Goal: Navigation & Orientation: Find specific page/section

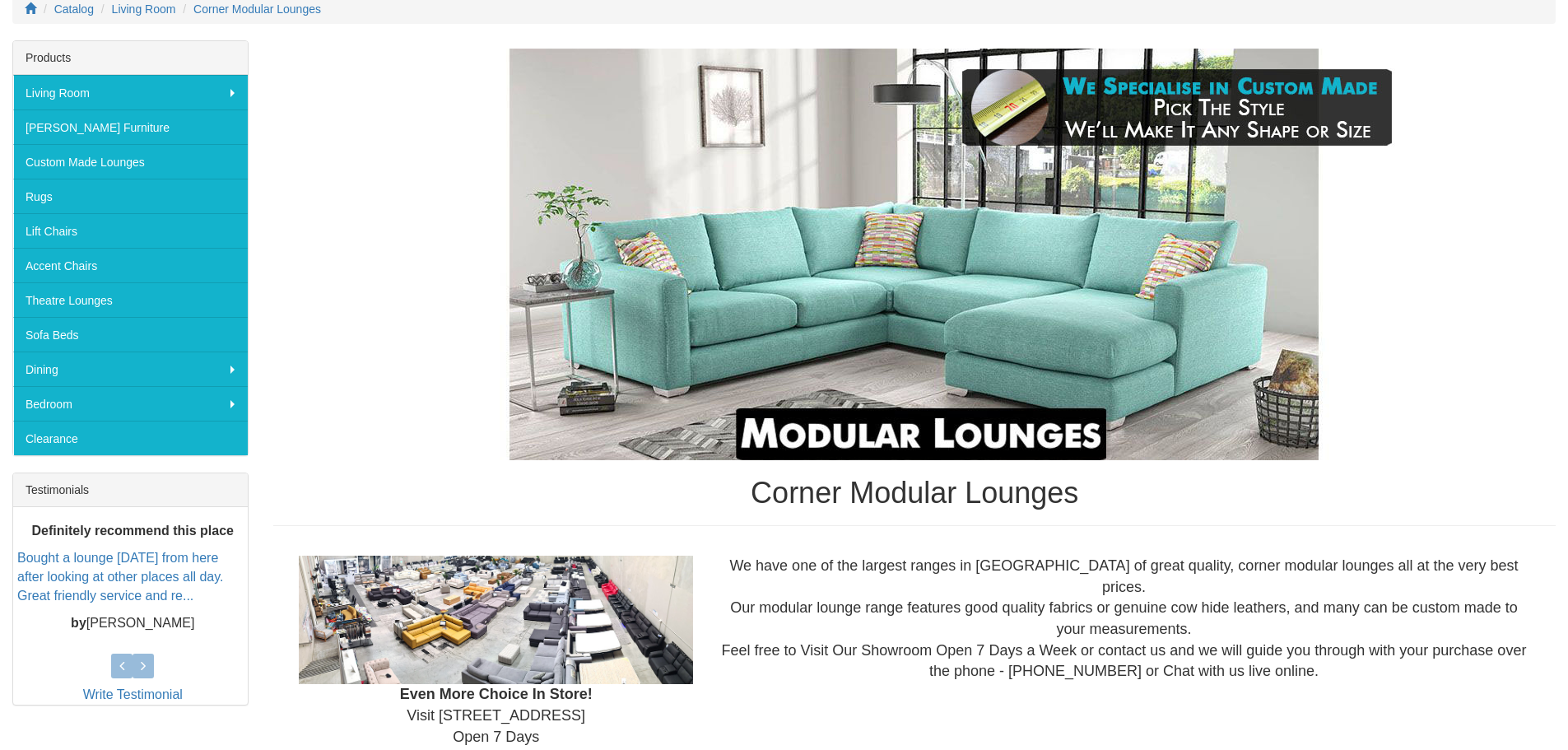
scroll to position [167, 0]
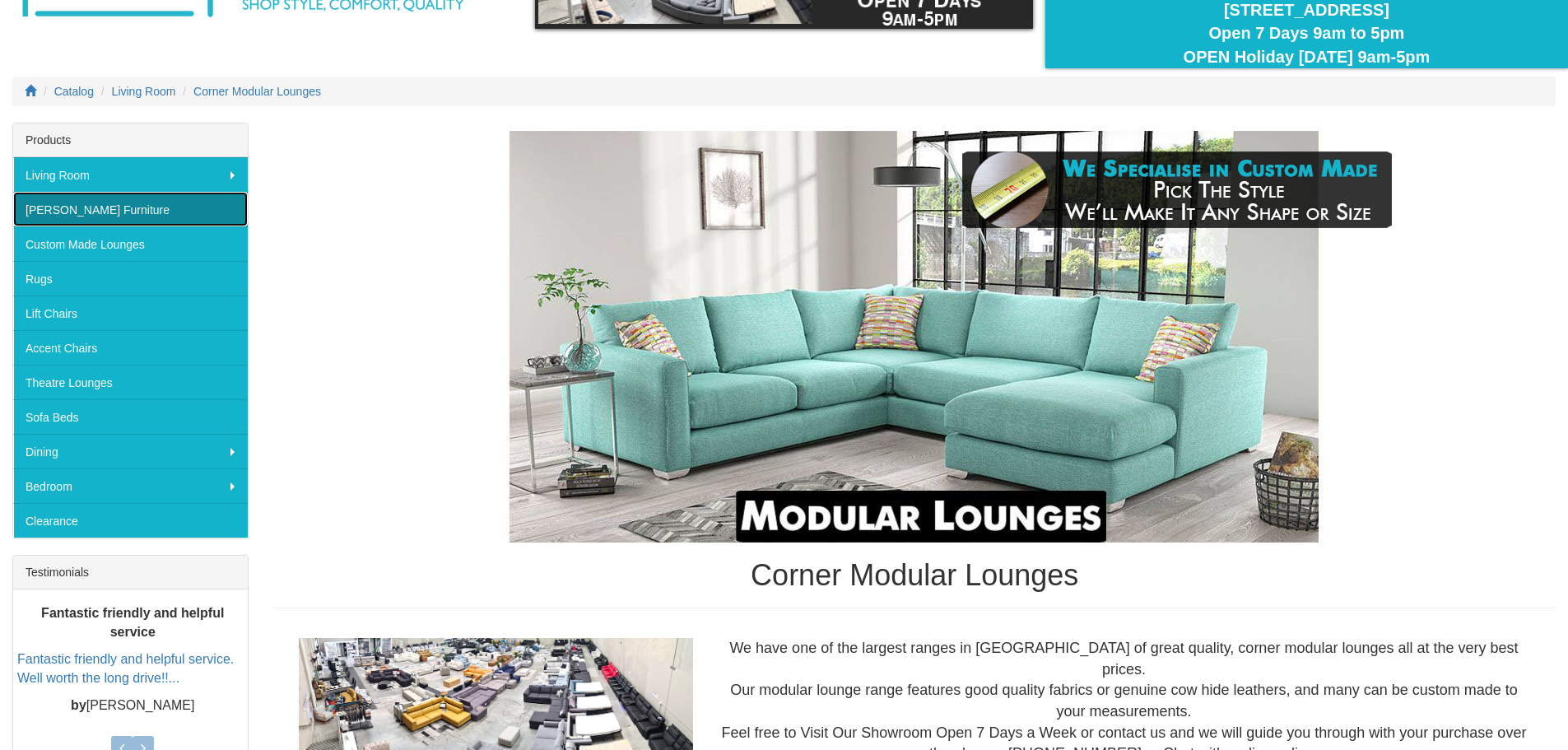
click at [84, 213] on link "[PERSON_NAME] Furniture" at bounding box center [130, 208] width 235 height 34
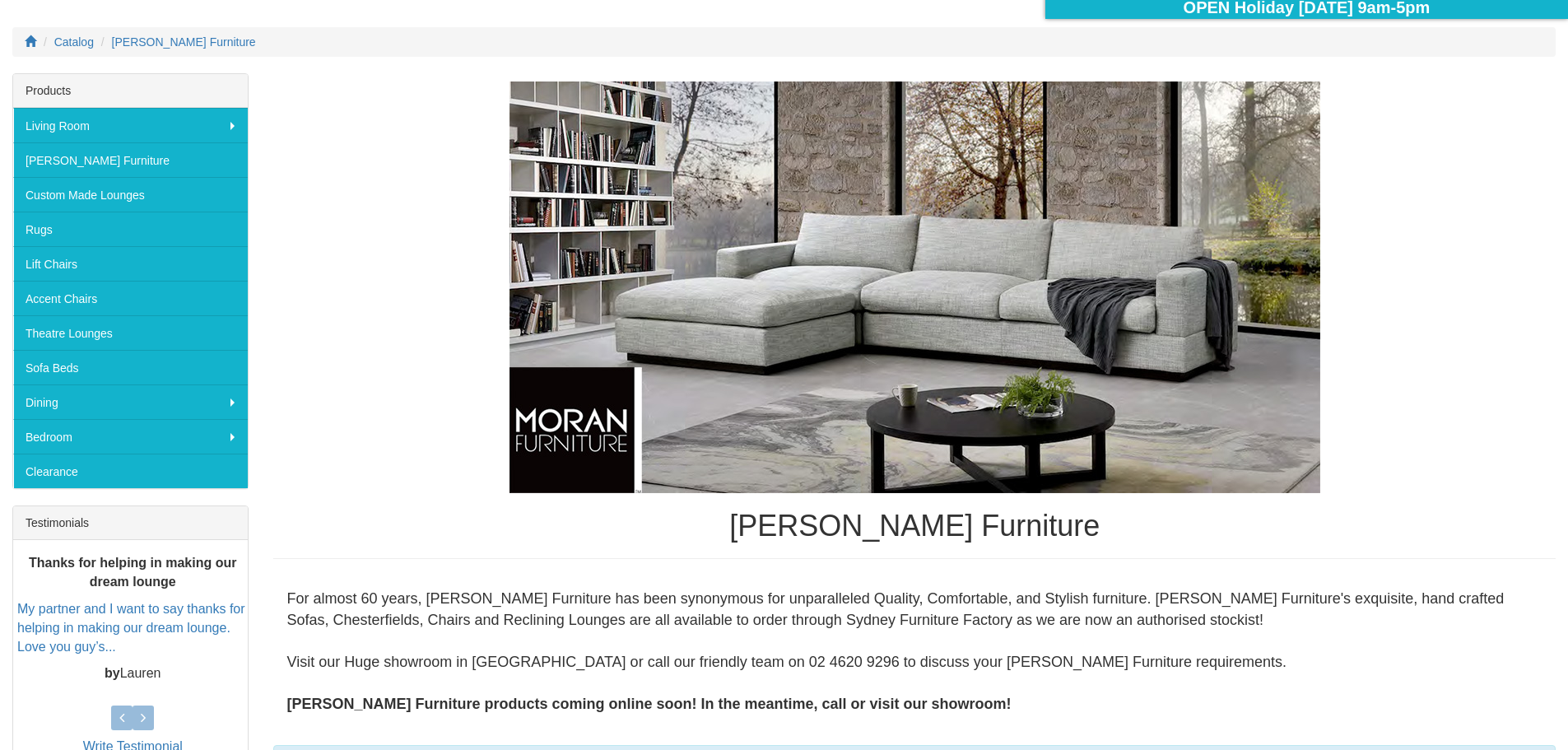
scroll to position [187, 0]
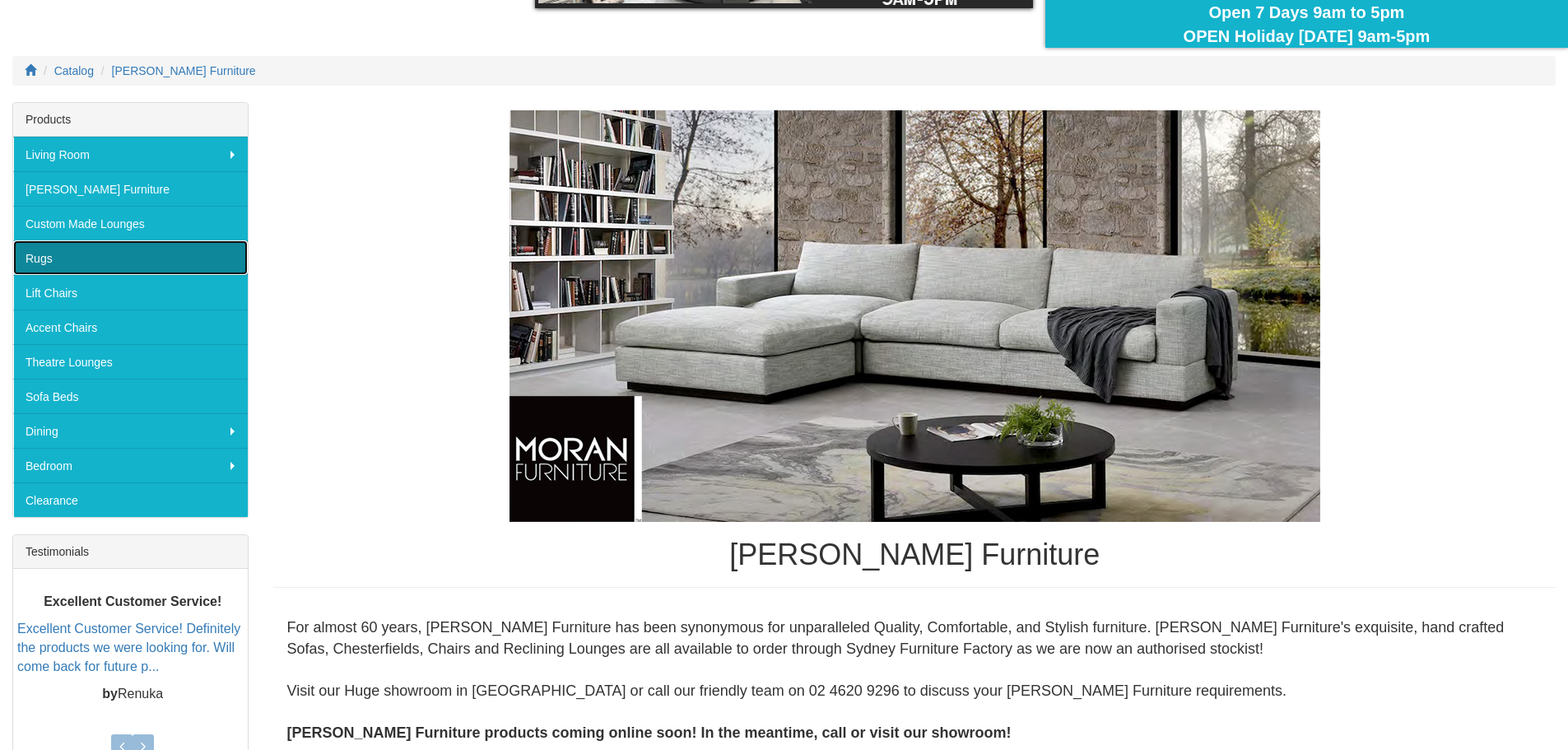
click at [48, 254] on link "Rugs" at bounding box center [130, 257] width 235 height 34
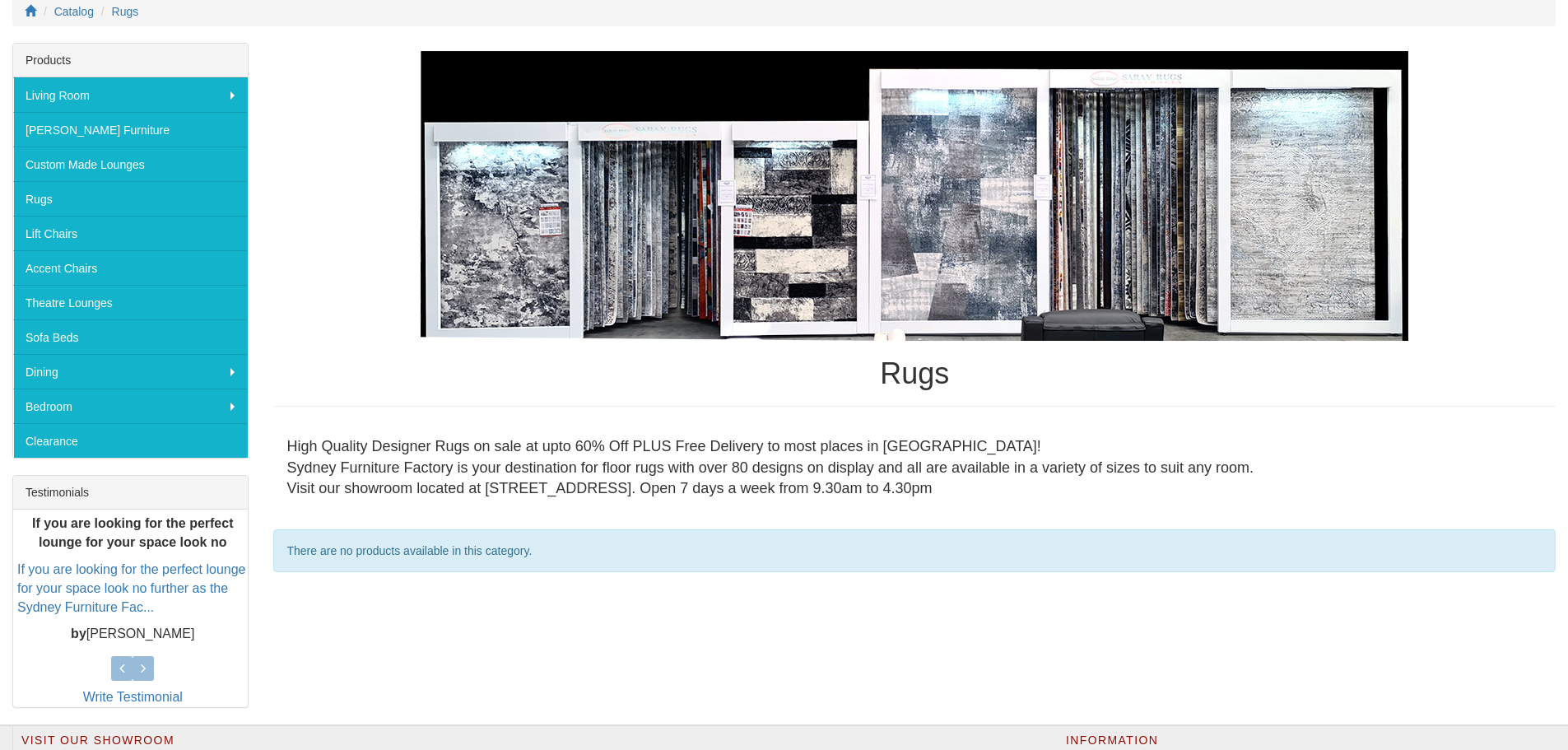
scroll to position [165, 0]
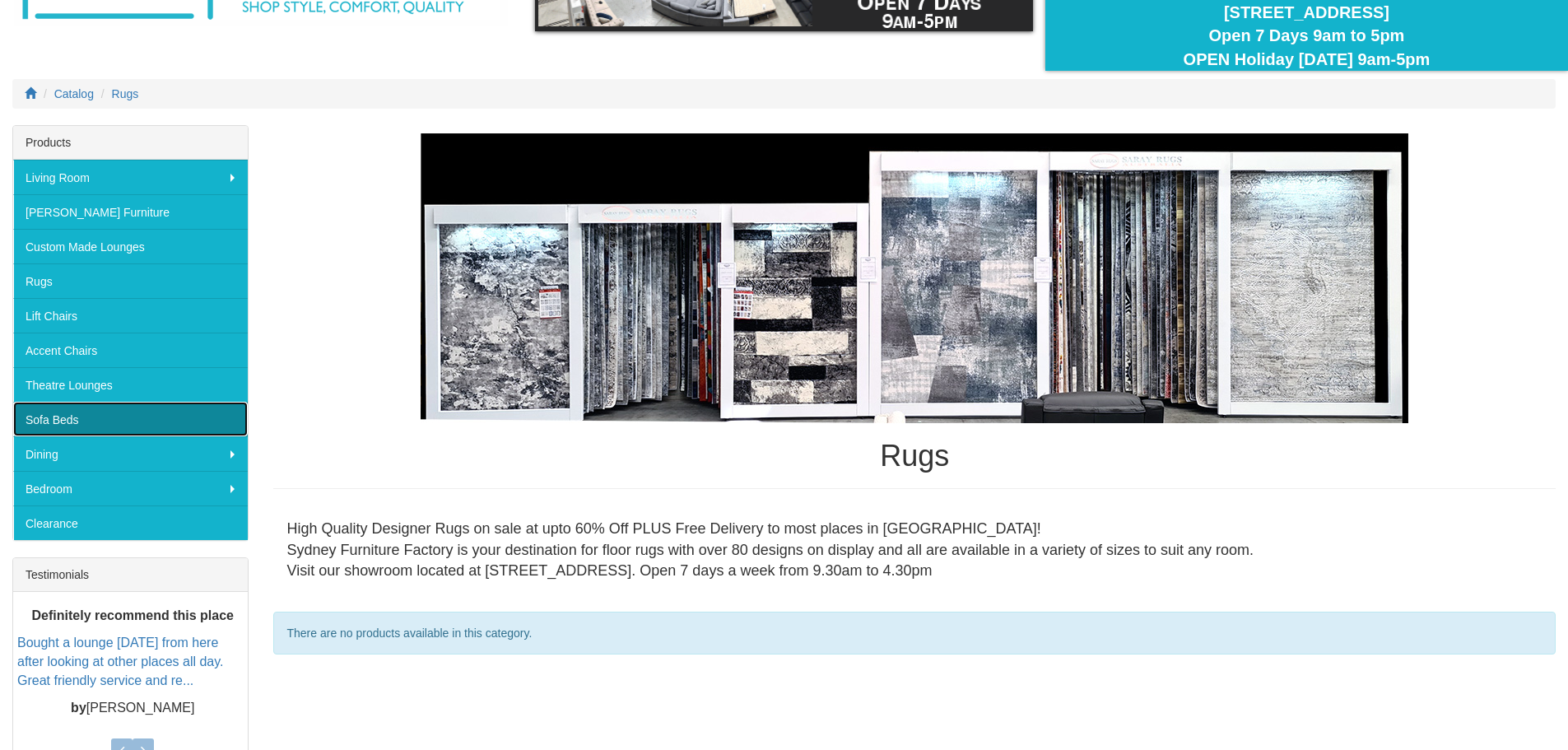
click at [62, 424] on link "Sofa Beds" at bounding box center [130, 418] width 235 height 34
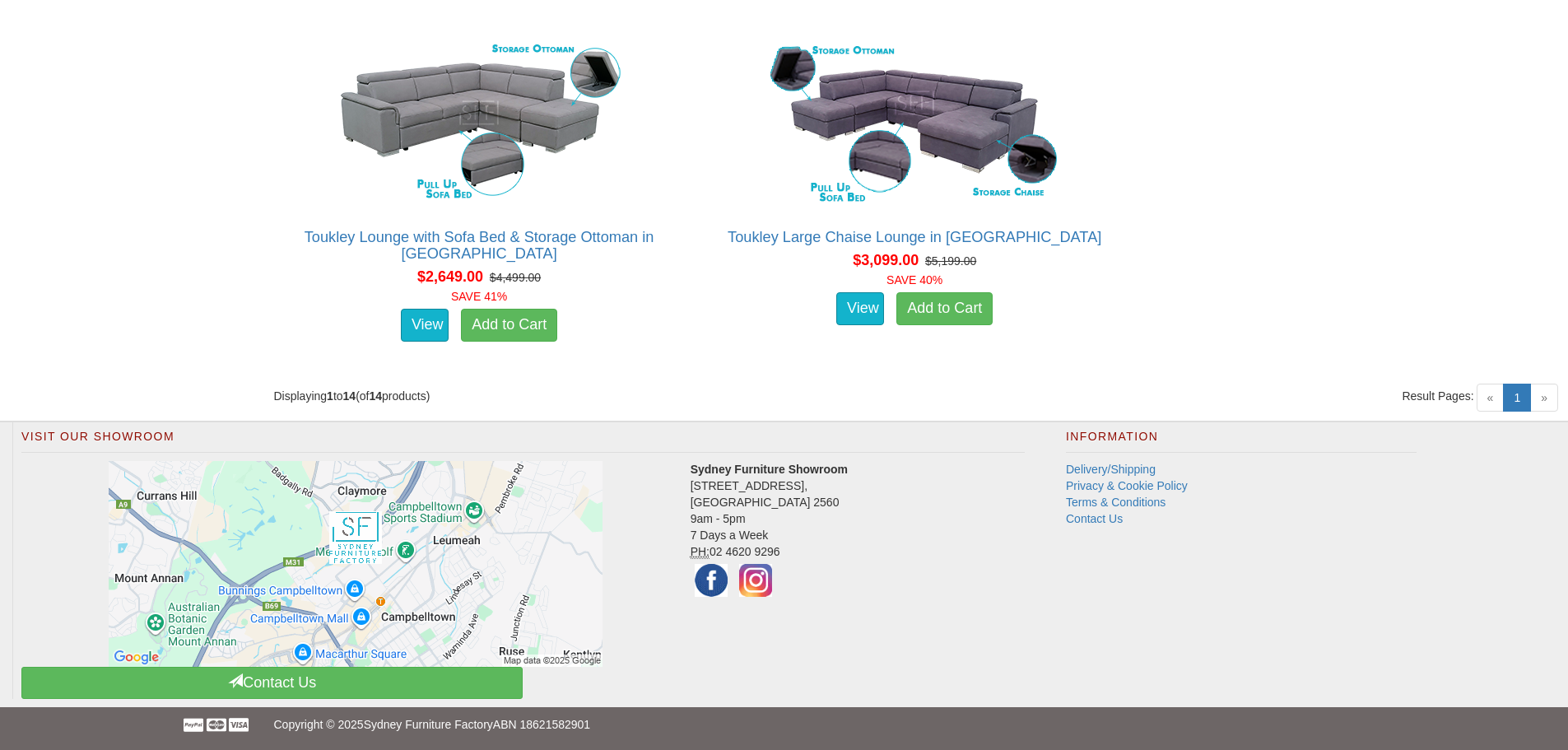
scroll to position [2141, 0]
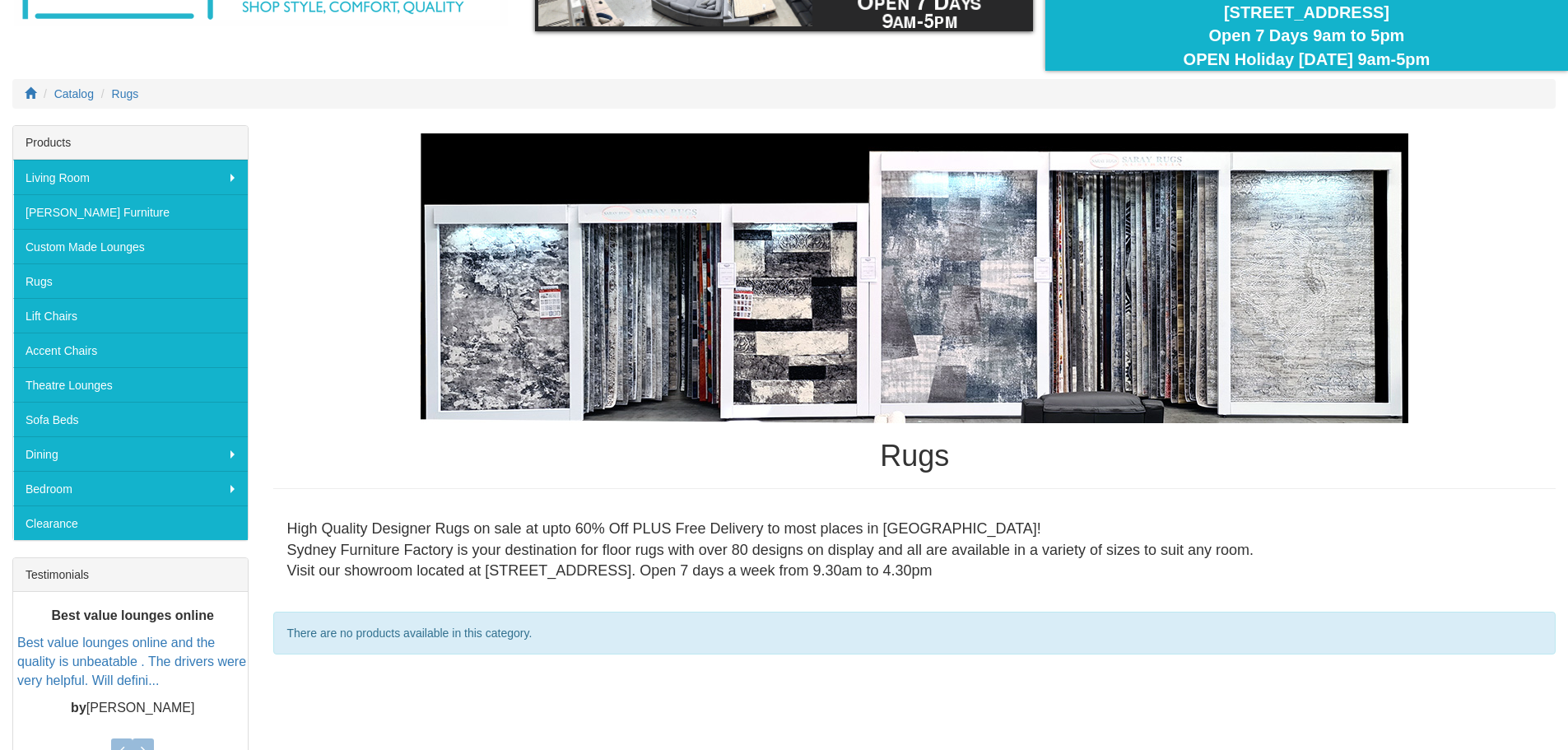
scroll to position [165, 0]
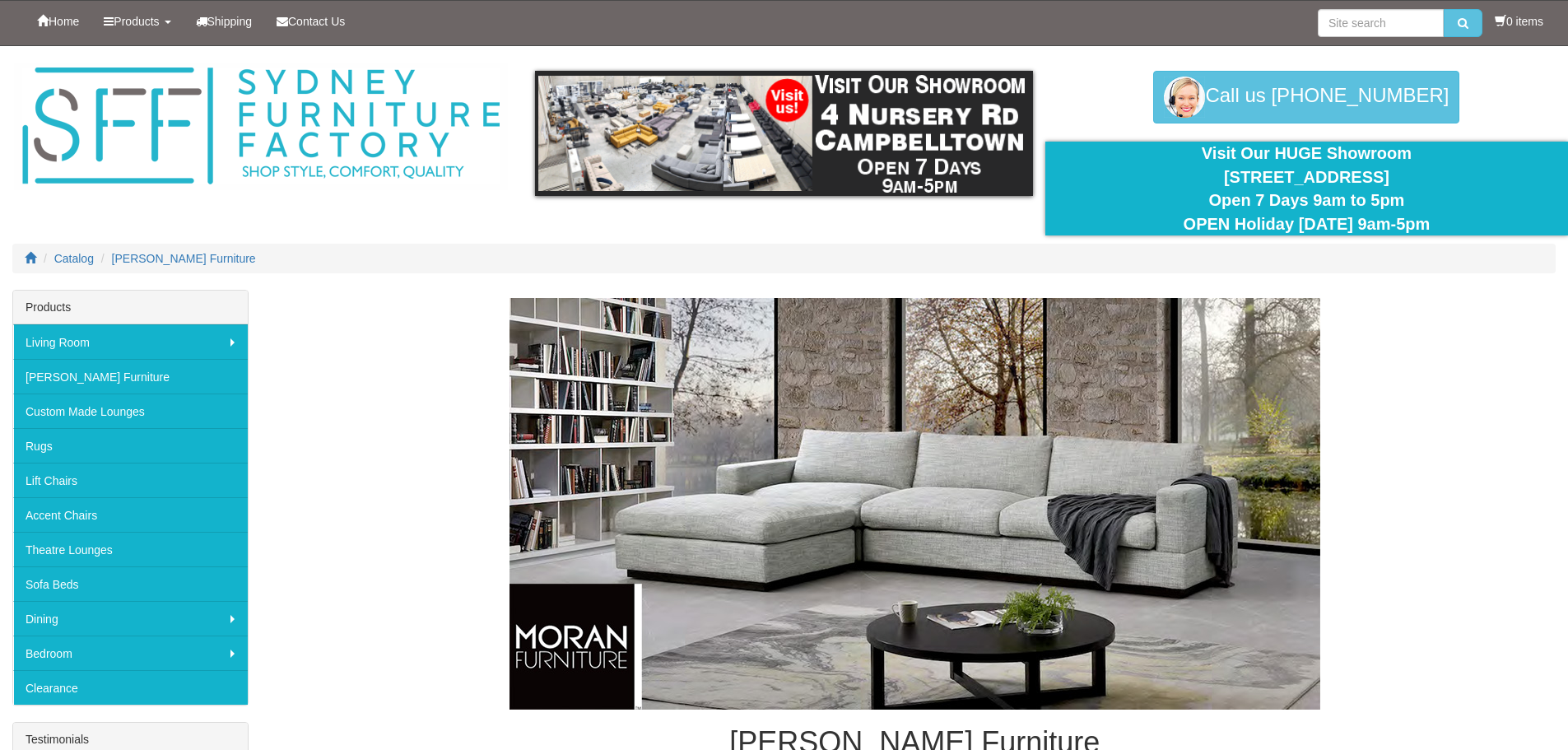
scroll to position [187, 0]
